Goal: Transaction & Acquisition: Subscribe to service/newsletter

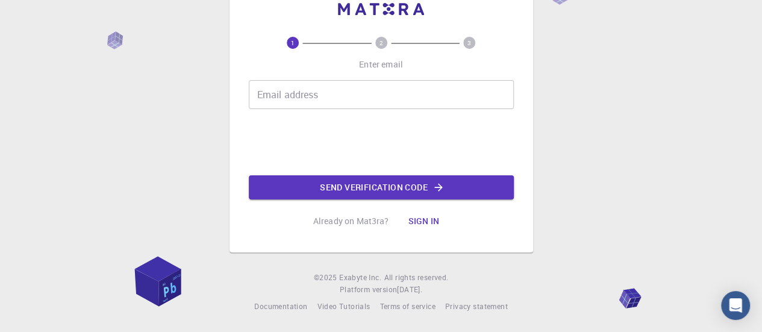
click at [387, 96] on input "Email address" at bounding box center [381, 94] width 265 height 29
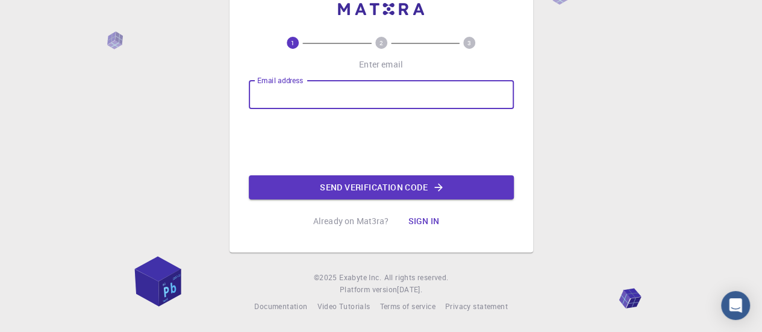
type input "[EMAIL_ADDRESS][DOMAIN_NAME]"
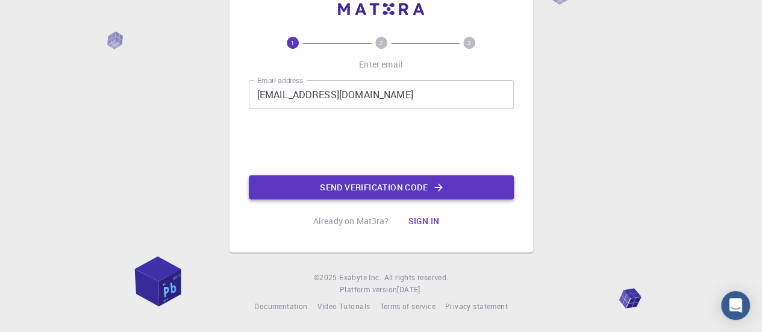
click at [364, 186] on button "Send verification code" at bounding box center [381, 187] width 265 height 24
